Goal: Navigation & Orientation: Find specific page/section

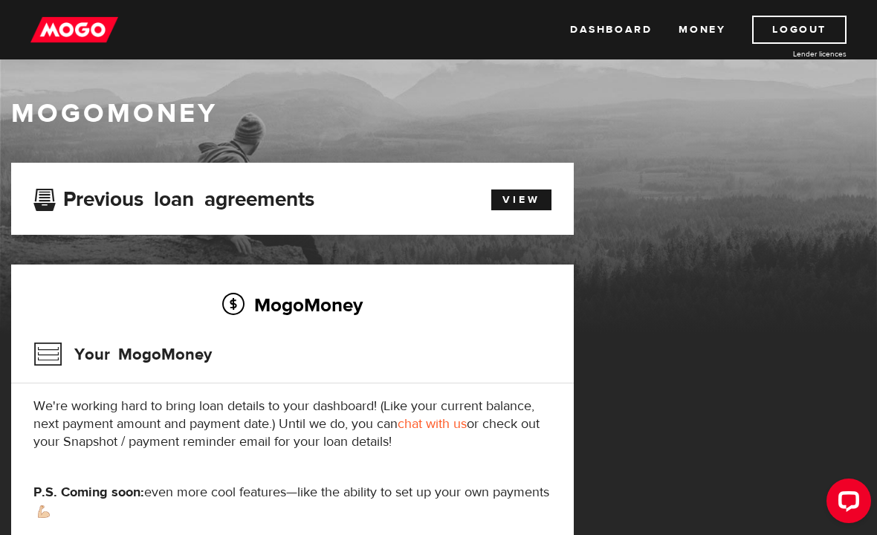
click at [530, 196] on link "View" at bounding box center [522, 200] width 60 height 21
click at [596, 33] on link "Dashboard" at bounding box center [611, 30] width 82 height 28
click at [619, 30] on link "Dashboard" at bounding box center [611, 30] width 82 height 28
click at [711, 22] on link "Money" at bounding box center [702, 30] width 47 height 28
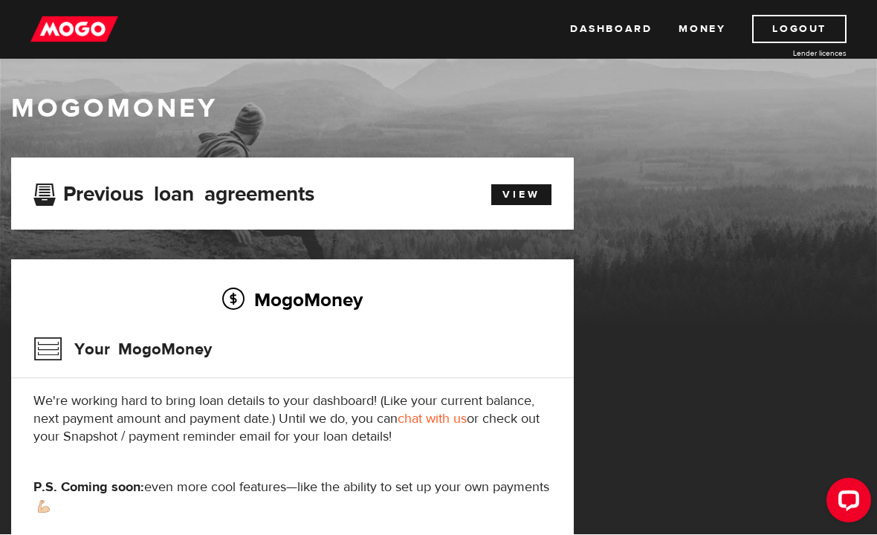
click at [533, 187] on link "View" at bounding box center [522, 195] width 60 height 21
